Goal: Task Accomplishment & Management: Use online tool/utility

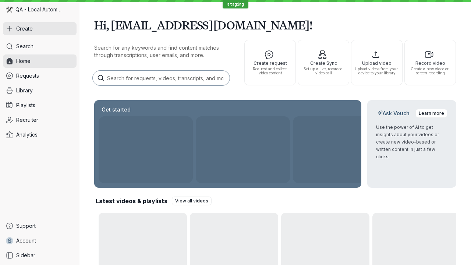
click at [40, 29] on button "Create" at bounding box center [40, 28] width 74 height 13
